Goal: Information Seeking & Learning: Understand process/instructions

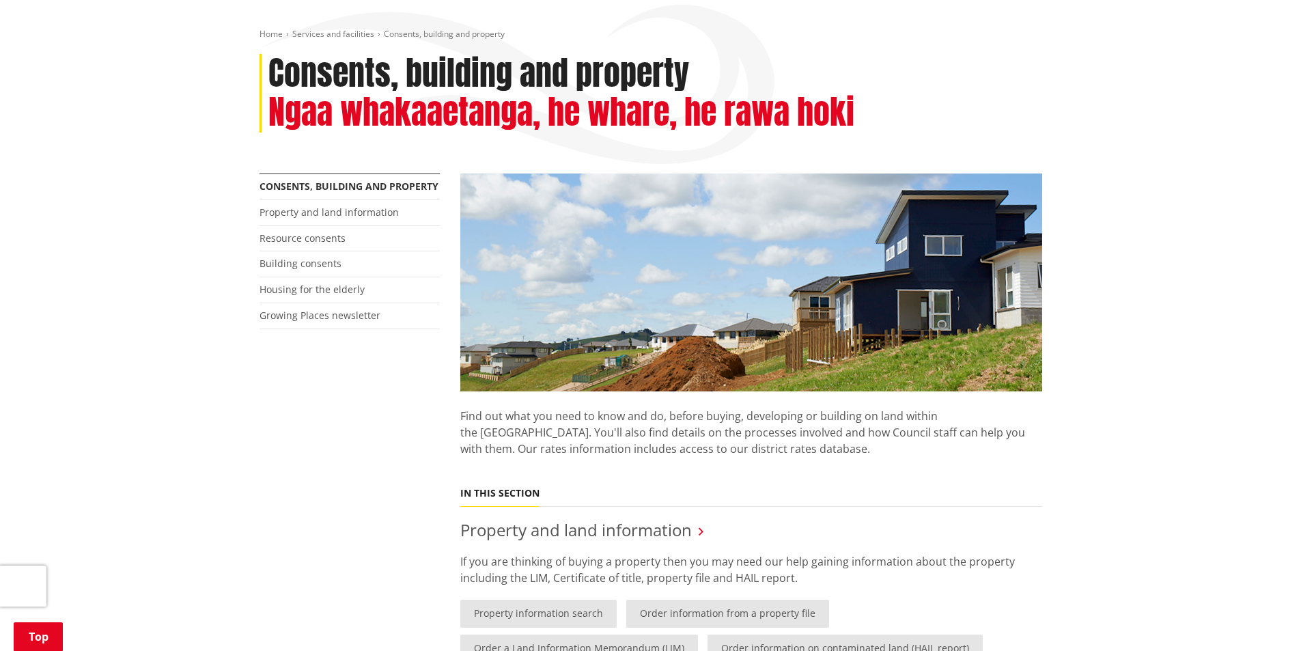
scroll to position [68, 0]
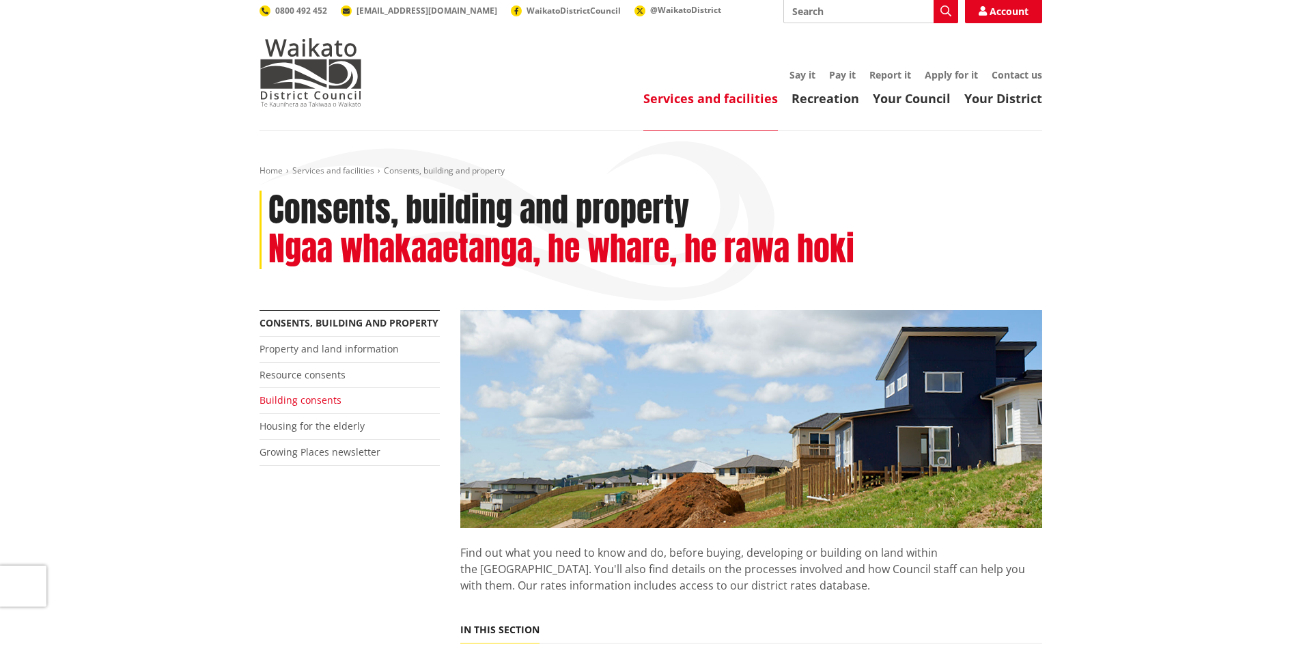
click at [294, 393] on link "Building consents" at bounding box center [301, 399] width 82 height 13
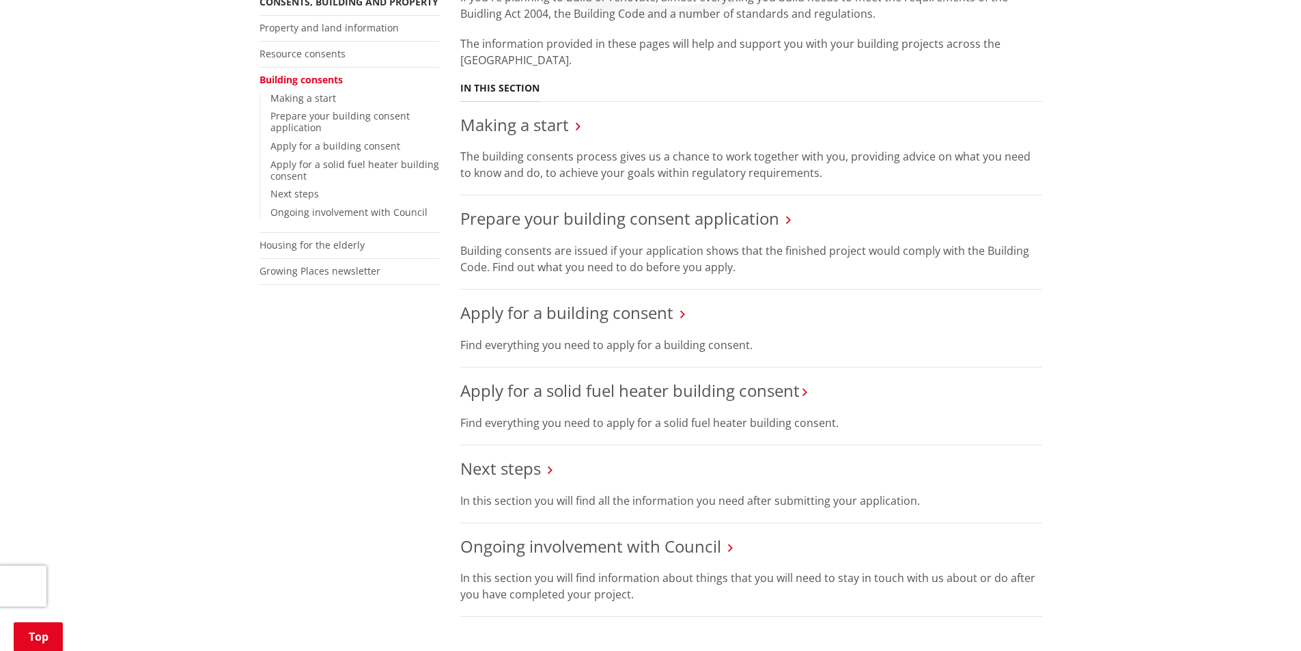
scroll to position [342, 0]
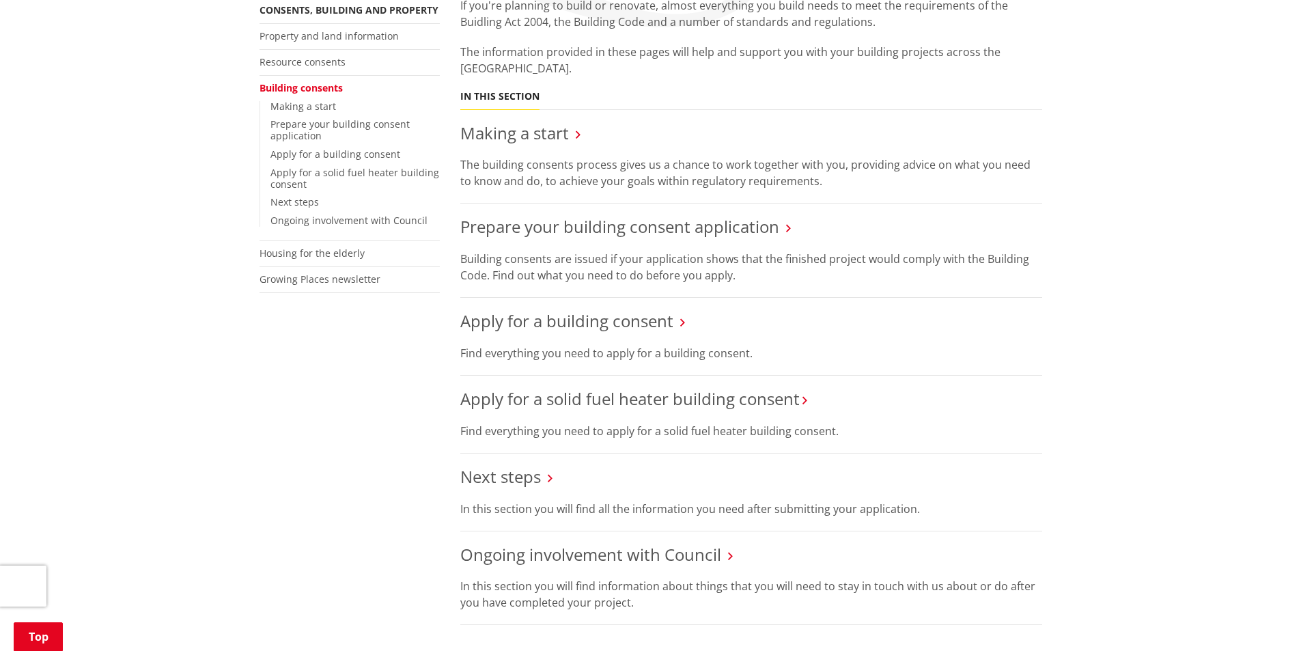
click at [684, 316] on icon at bounding box center [682, 322] width 5 height 12
click at [513, 122] on link "Making a start" at bounding box center [514, 133] width 109 height 23
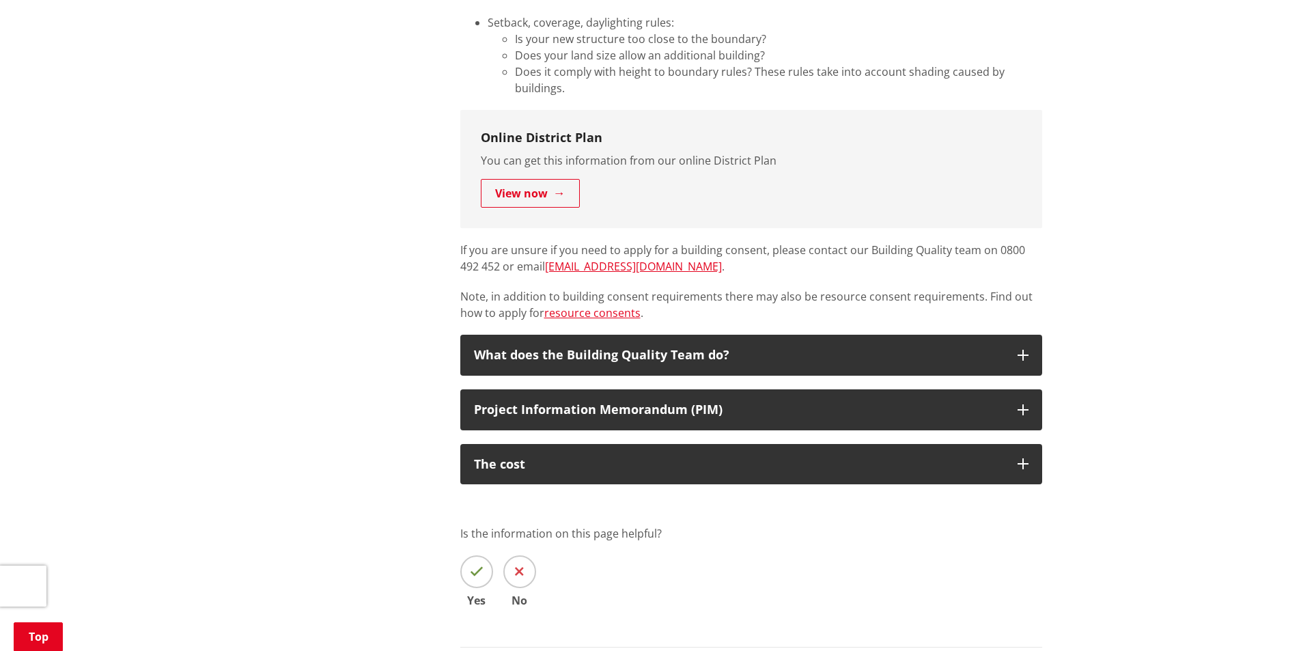
scroll to position [888, 0]
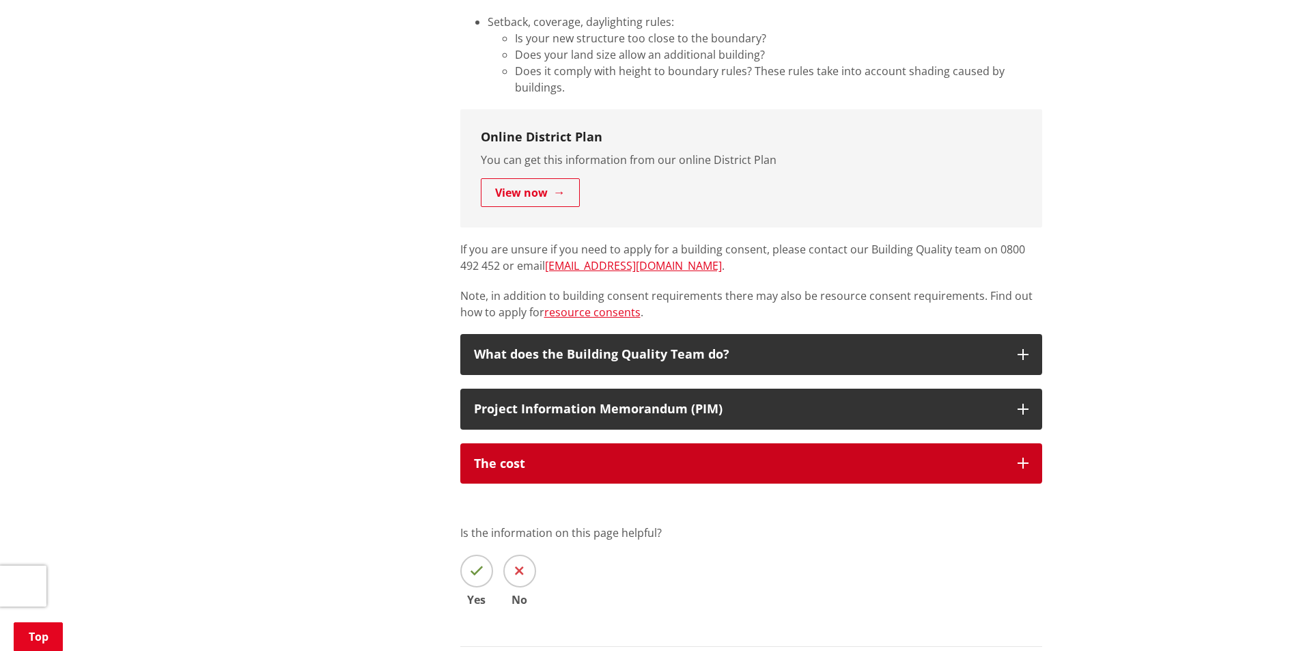
click at [671, 457] on div "The cost" at bounding box center [739, 464] width 530 height 14
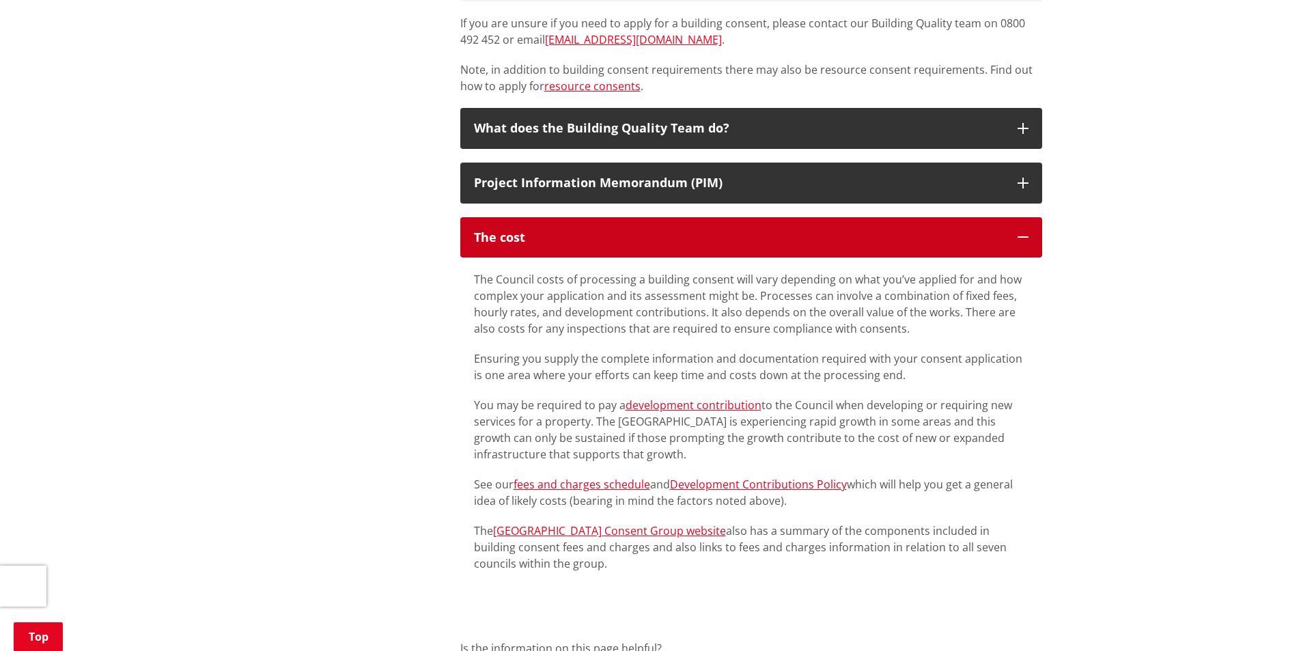
scroll to position [1093, 0]
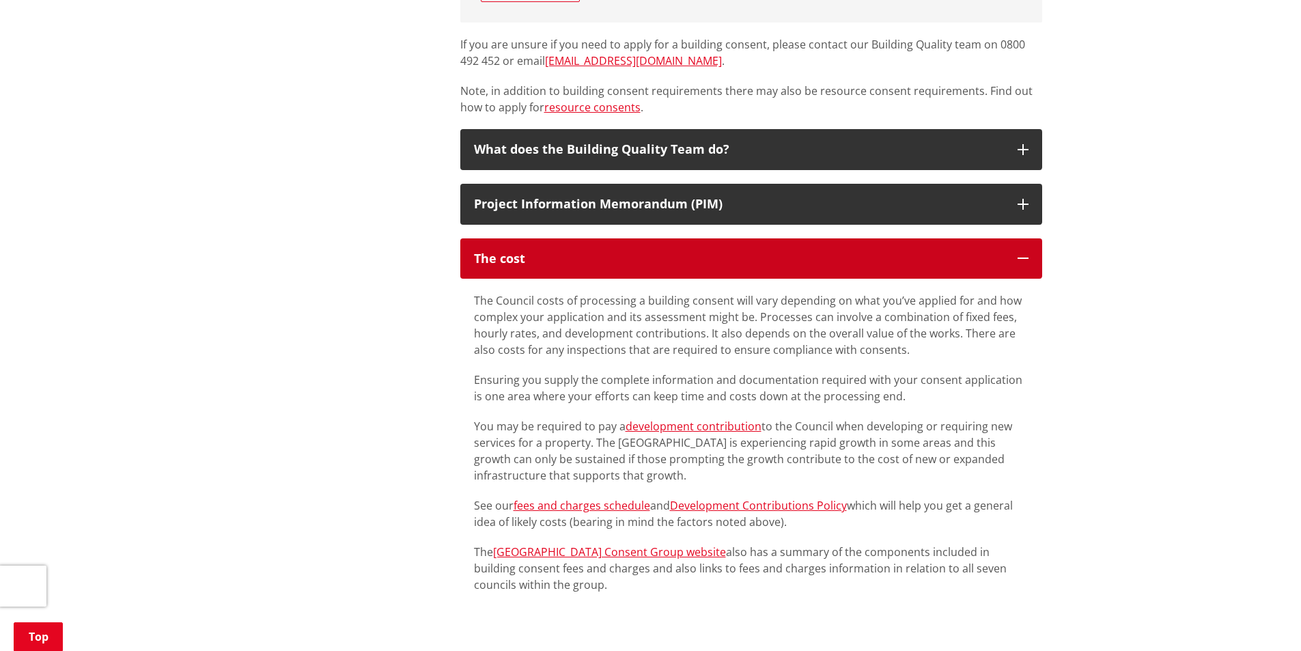
click at [1022, 253] on icon "button" at bounding box center [1023, 258] width 11 height 11
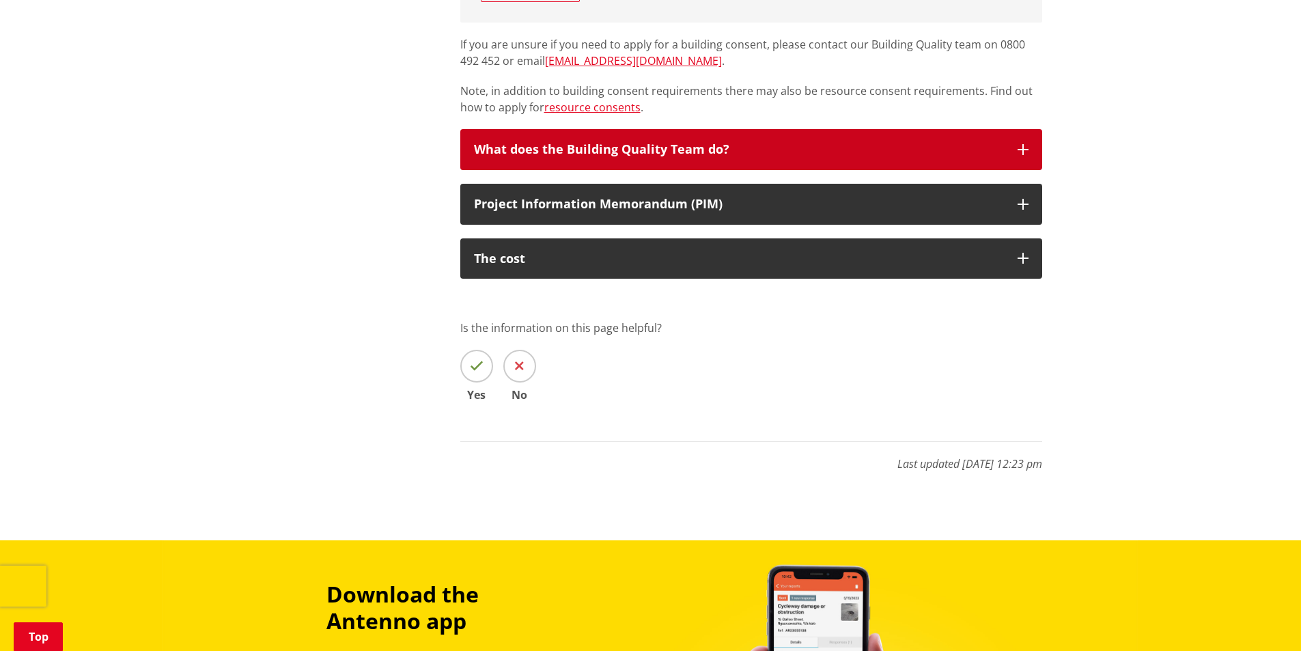
click at [639, 143] on div "What does the Building Quality Team do?" at bounding box center [739, 150] width 530 height 14
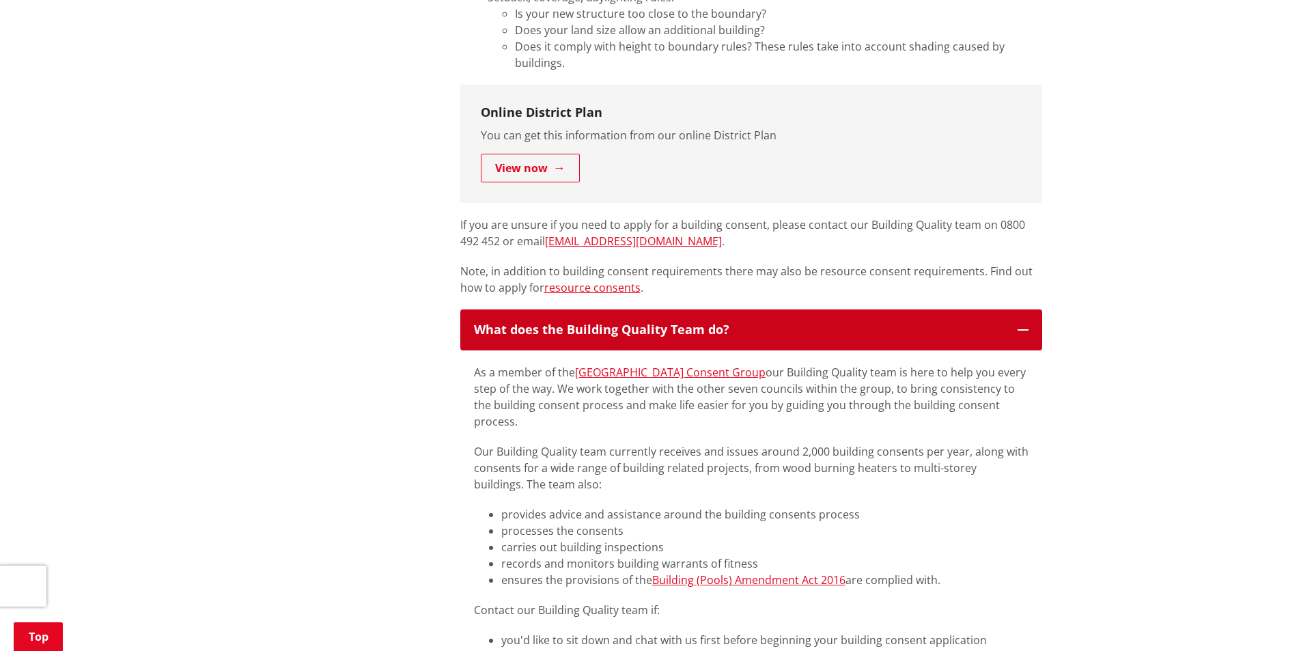
scroll to position [888, 0]
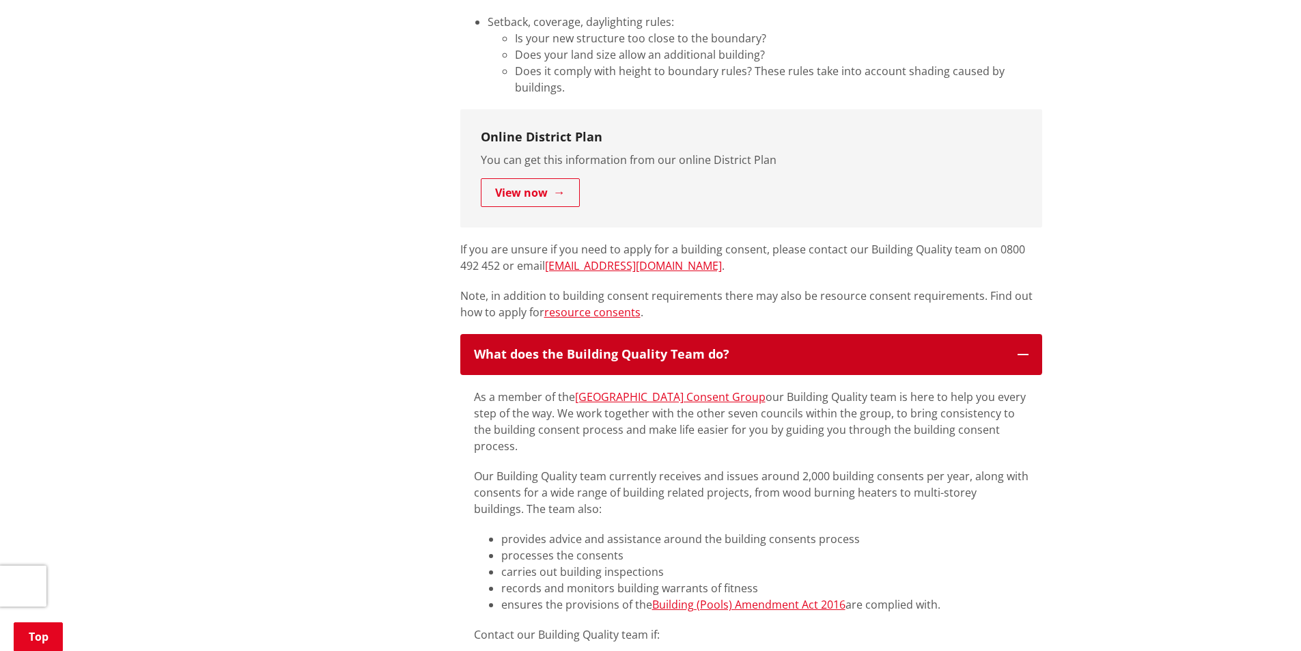
click at [1025, 349] on icon "button" at bounding box center [1023, 354] width 11 height 11
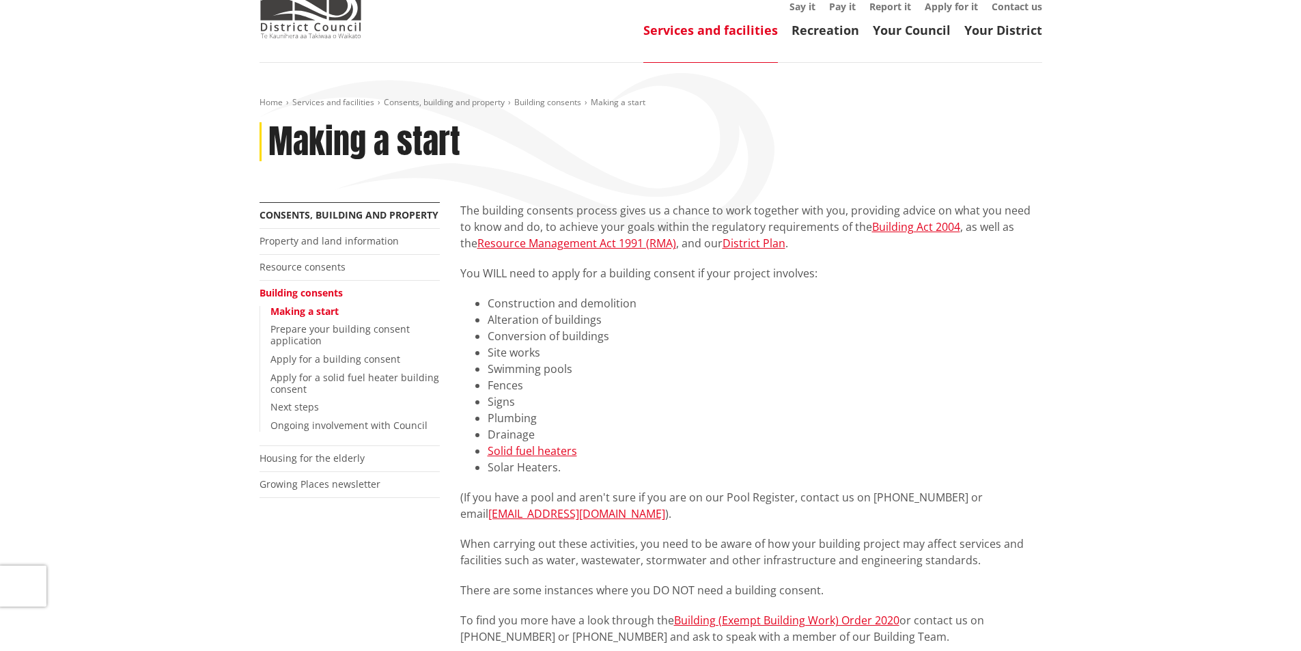
scroll to position [0, 0]
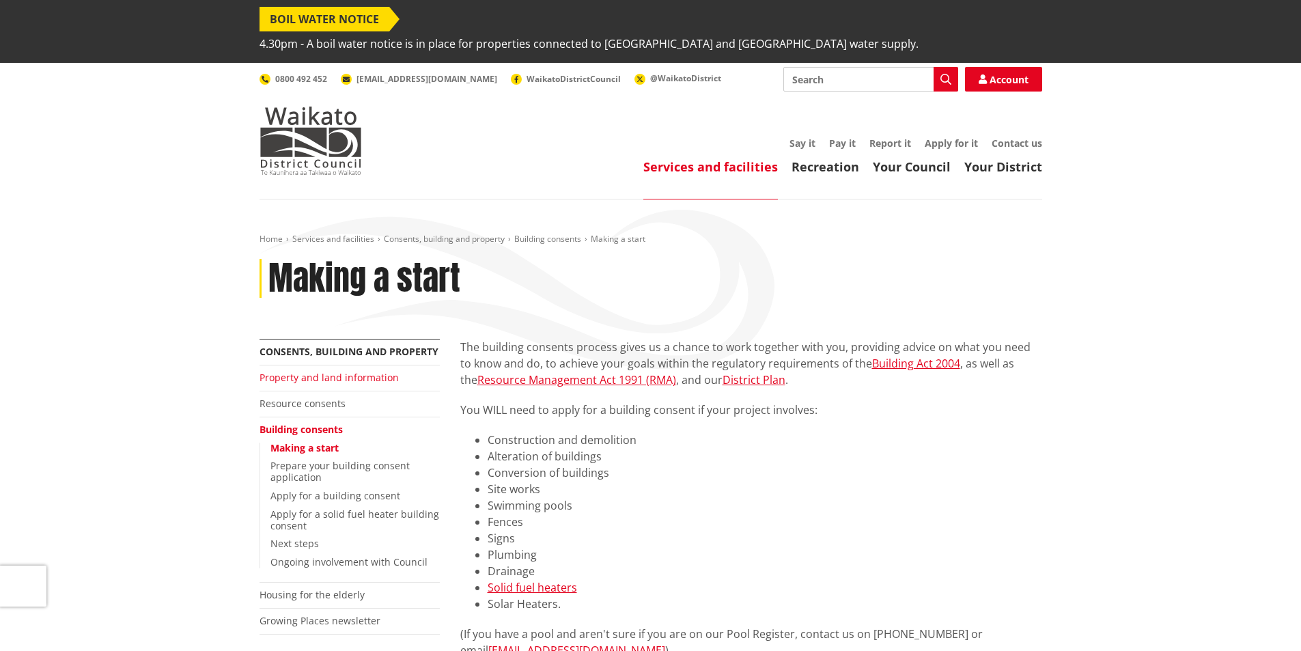
click at [357, 371] on link "Property and land information" at bounding box center [329, 377] width 139 height 13
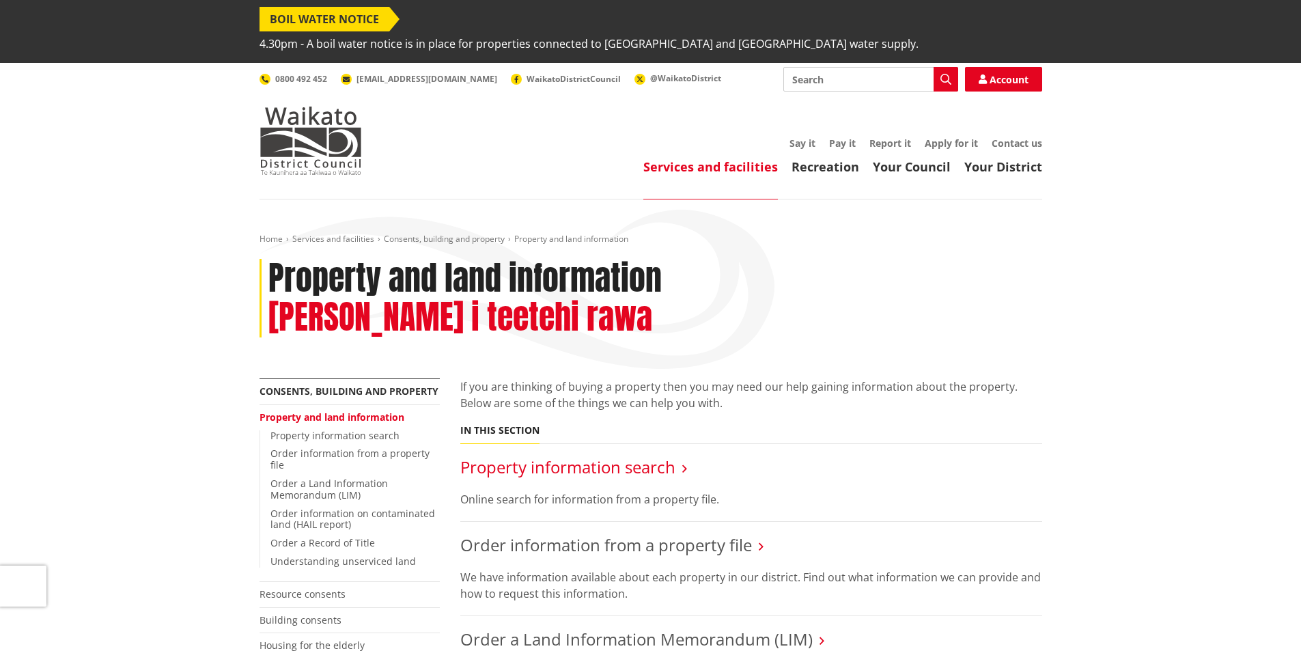
click at [482, 456] on link "Property information search" at bounding box center [567, 467] width 215 height 23
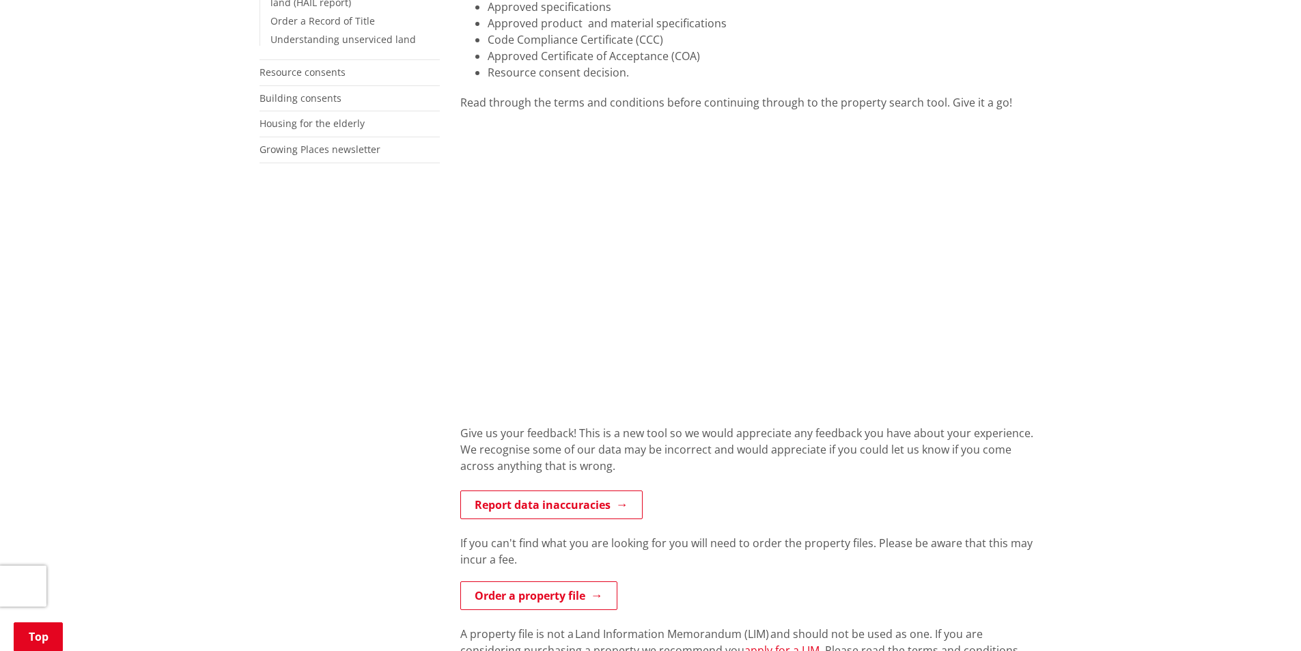
scroll to position [546, 0]
